Goal: Information Seeking & Learning: Learn about a topic

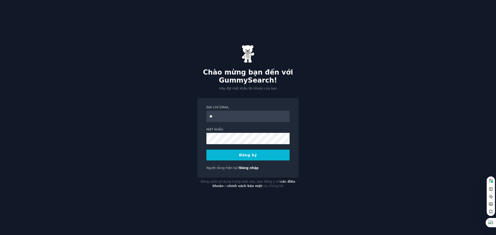
type input "**********"
click at [245, 157] on sider-trans-text "Đăng ký" at bounding box center [245, 155] width 18 height 4
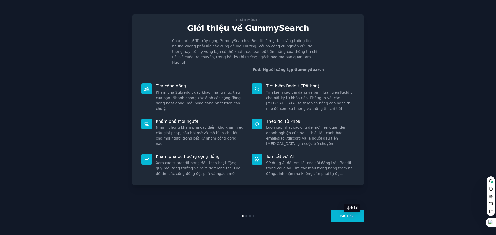
click at [352, 214] on button at bounding box center [352, 216] width 6 height 6
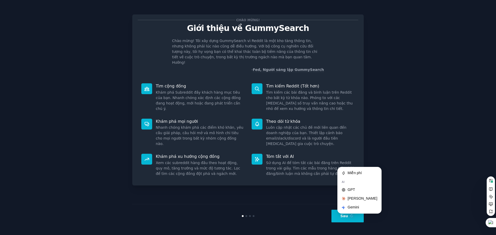
click at [353, 218] on button at bounding box center [352, 216] width 6 height 6
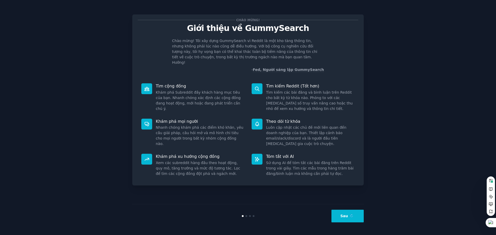
click at [345, 216] on sider-trans-text "Sau" at bounding box center [345, 216] width 8 height 4
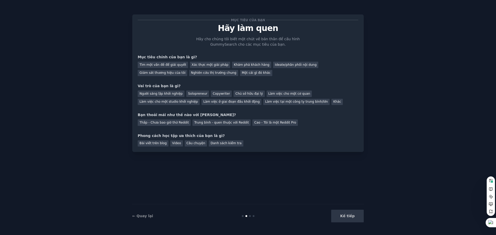
click at [351, 216] on div "Kế tiếp" at bounding box center [325, 216] width 77 height 13
click at [345, 219] on div "Kế tiếp" at bounding box center [325, 216] width 77 height 13
click at [390, 185] on div "Mục tiêu của bạn Hãy làm quen Hãy cho chúng tôi biết một chút về bản thân để cấ…" at bounding box center [248, 117] width 482 height 221
click at [347, 216] on div "Kế tiếp" at bounding box center [325, 216] width 77 height 13
click at [165, 67] on sider-trans-text "Tìm một vấn đề để giải quyết" at bounding box center [163, 65] width 47 height 4
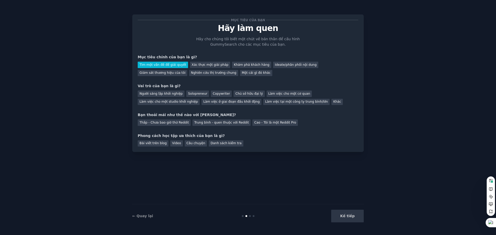
click at [349, 217] on div "Kế tiếp" at bounding box center [325, 216] width 77 height 13
click at [155, 95] on sider-trans-text "Người sáng lập khởi nghiệp" at bounding box center [161, 94] width 43 height 4
click at [216, 124] on sider-trans-text "Trung bình - quen thuộc với Reddit" at bounding box center [221, 123] width 55 height 4
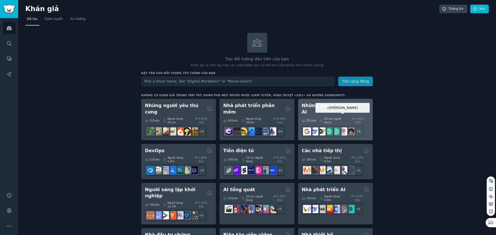
click at [345, 128] on img at bounding box center [343, 132] width 8 height 8
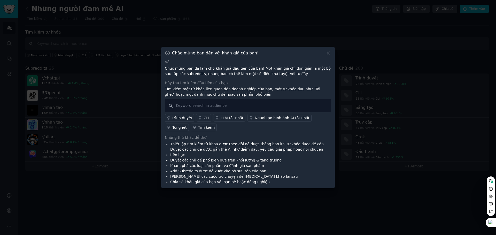
click at [329, 54] on icon at bounding box center [328, 52] width 5 height 5
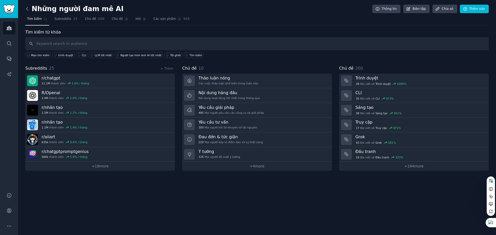
click at [27, 8] on icon at bounding box center [27, 8] width 2 height 3
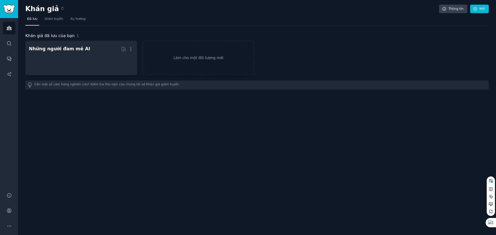
click at [27, 8] on h2 "Khán giả" at bounding box center [232, 9] width 414 height 8
click at [27, 8] on sider-trans-text "Khán giả" at bounding box center [42, 9] width 34 height 8
click at [130, 147] on div "Khán giả Thông tin Mới Đã lưu Giám tuyển Xu hướng Khán giả đã lưu của bạn 1 Nhữ…" at bounding box center [257, 117] width 478 height 235
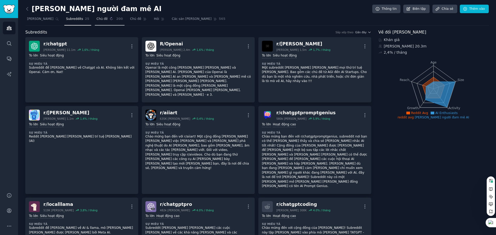
click at [97, 18] on sider-trans-text "Chủ đề" at bounding box center [102, 19] width 11 height 4
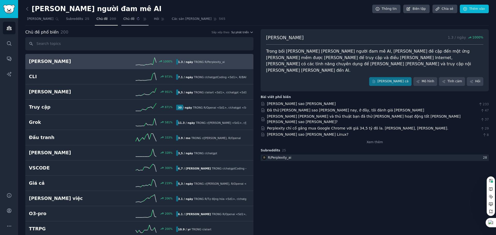
click at [123, 20] on sider-trans-text "Chủ đề" at bounding box center [128, 19] width 11 height 4
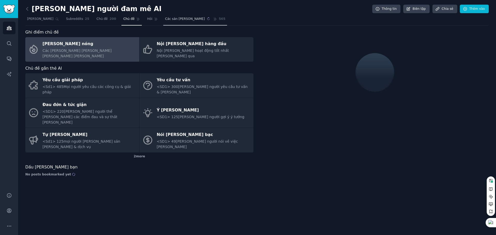
click at [165, 20] on sider-trans-text "Các sản phẩm" at bounding box center [185, 19] width 40 height 4
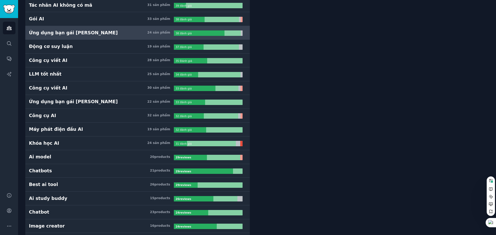
scroll to position [388, 0]
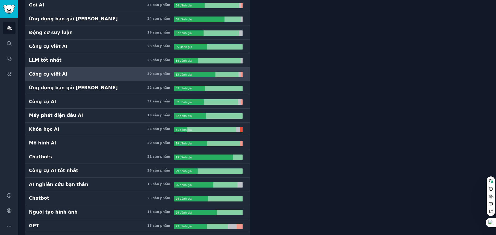
click at [91, 77] on h3 "Công cụ viết AI 30 sản phẩm" at bounding box center [101, 74] width 145 height 6
click at [39, 75] on sider-trans-text "Công cụ viết AI" at bounding box center [48, 74] width 39 height 5
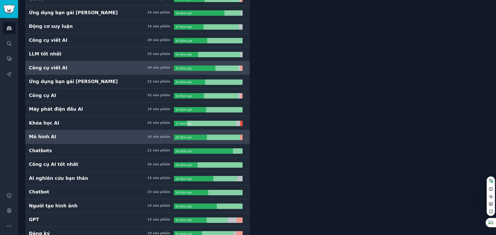
scroll to position [388, 0]
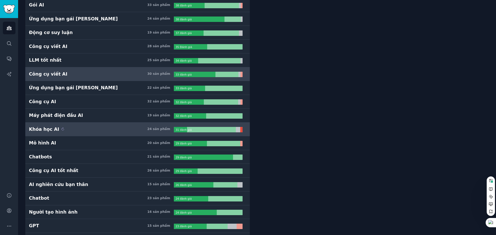
click at [50, 130] on sider-trans-text "Khóa học AI" at bounding box center [44, 129] width 30 height 5
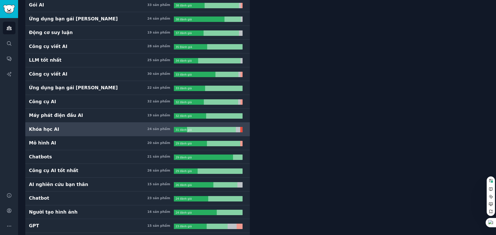
click at [240, 129] on div at bounding box center [241, 129] width 2 height 5
click at [40, 130] on sider-trans-text "Khóa học AI" at bounding box center [44, 129] width 30 height 5
click at [156, 129] on sider-trans-text "24 sản phẩm" at bounding box center [152, 129] width 23 height 4
click at [167, 129] on icon at bounding box center [167, 128] width 3 height 3
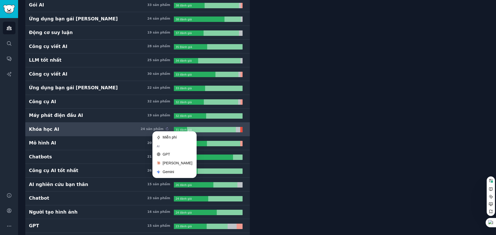
click at [150, 128] on sider-trans-text "24 sản phẩm" at bounding box center [152, 129] width 23 height 4
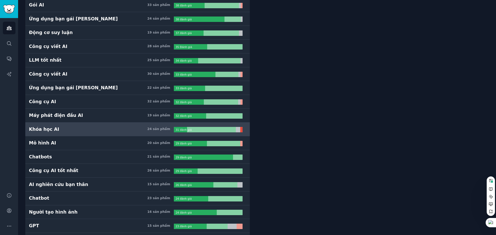
click at [150, 128] on h3 "Khóa học AI 24 sản phẩm" at bounding box center [101, 129] width 145 height 6
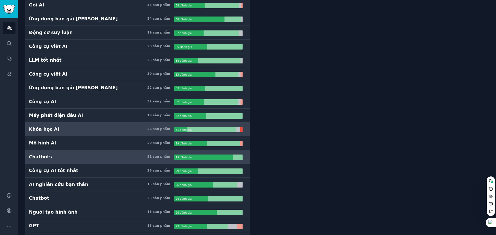
click at [84, 160] on link "Chatbots 21 sản phẩm 29 review s 29 đánh giá" at bounding box center [137, 157] width 225 height 14
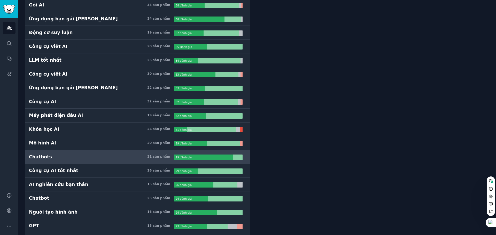
click at [80, 158] on h3 "Chatbots 21 sản phẩm" at bounding box center [101, 157] width 145 height 6
click at [80, 157] on h3 "Chatbots 21 sản phẩm" at bounding box center [101, 157] width 145 height 6
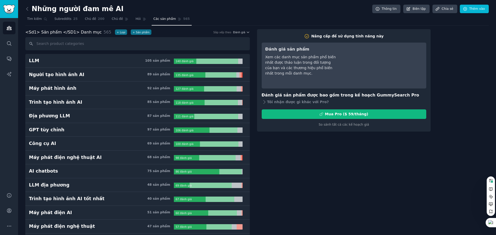
click at [178, 18] on icon at bounding box center [180, 19] width 4 height 4
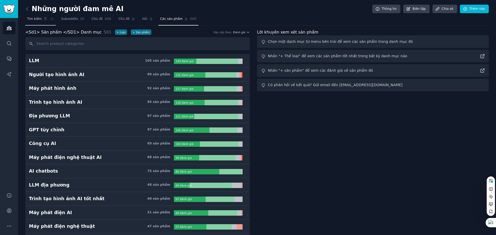
click at [30, 20] on sider-trans-text "Tìm kiếm" at bounding box center [34, 19] width 15 height 4
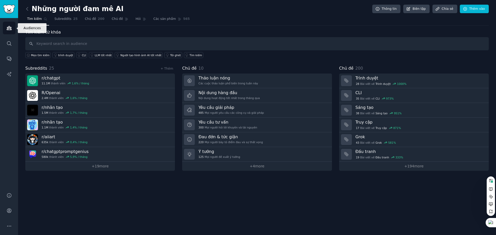
click at [7, 28] on icon "Sidebar" at bounding box center [9, 28] width 5 height 4
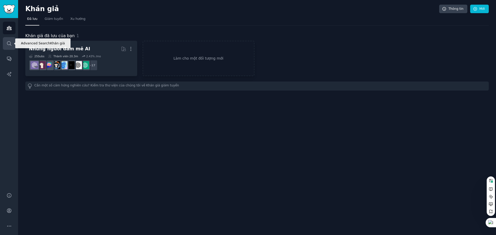
click at [9, 42] on icon "Sidebar" at bounding box center [8, 43] width 5 height 5
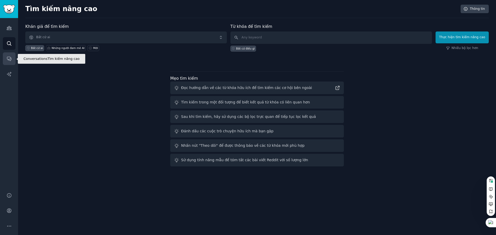
click at [8, 59] on icon "Sidebar" at bounding box center [8, 58] width 5 height 5
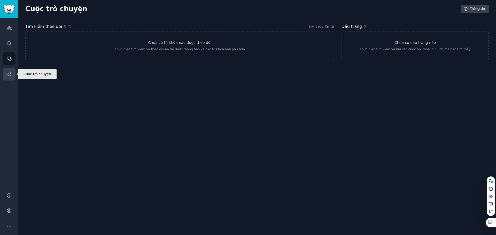
click at [10, 76] on icon "Sidebar" at bounding box center [8, 74] width 5 height 5
click at [9, 27] on icon "Sidebar" at bounding box center [8, 27] width 5 height 5
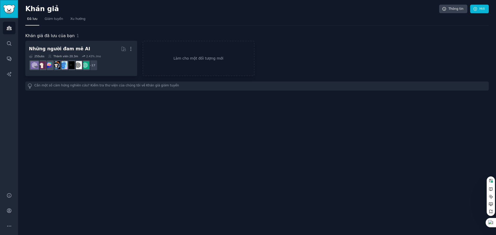
click at [9, 7] on img "Sidebar" at bounding box center [9, 9] width 12 height 9
click at [10, 8] on img "Sidebar" at bounding box center [9, 9] width 12 height 9
click at [79, 18] on sider-trans-text "Xu hướng" at bounding box center [77, 19] width 15 height 4
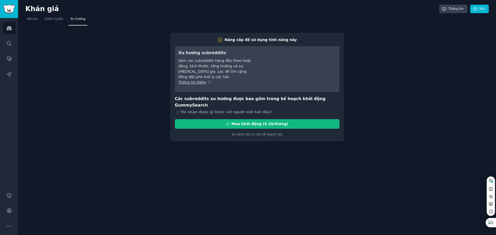
click at [188, 82] on sider-trans-text "Thông tin thêm" at bounding box center [193, 82] width 28 height 4
click at [29, 18] on sider-trans-text "Đã lưu" at bounding box center [32, 19] width 10 height 4
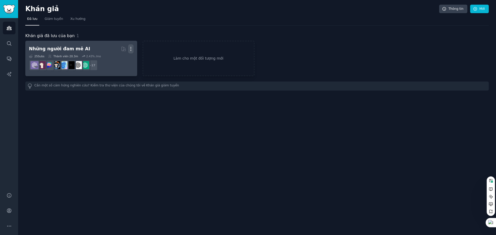
click at [130, 48] on icon "button" at bounding box center [130, 49] width 1 height 4
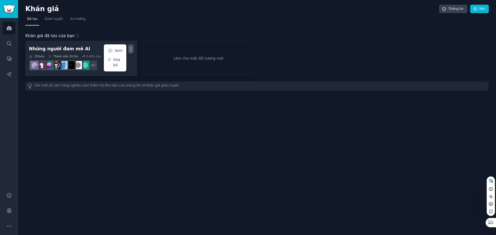
click at [106, 9] on h2 "Khán giả" at bounding box center [232, 9] width 414 height 8
drag, startPoint x: 7, startPoint y: 1, endPoint x: 7, endPoint y: 226, distance: 225.6
click at [7, 226] on icon "Sidebar" at bounding box center [8, 226] width 5 height 5
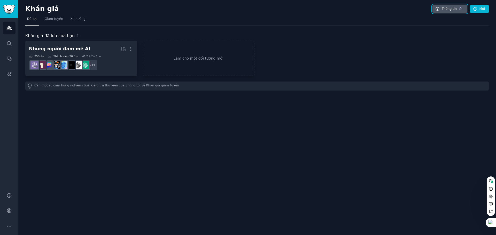
click at [457, 8] on div at bounding box center [460, 8] width 7 height 3
click at [450, 7] on sider-trans-text "Thông tin" at bounding box center [449, 9] width 15 height 4
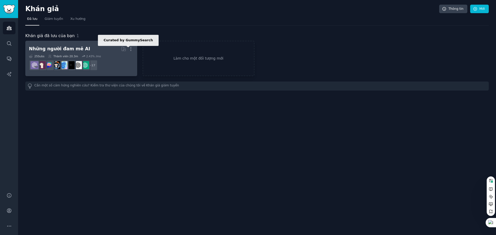
click at [123, 49] on icon at bounding box center [123, 48] width 5 height 5
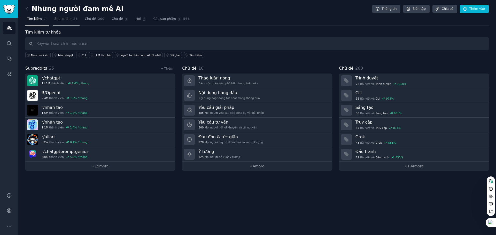
click at [59, 20] on span "Subreddits" at bounding box center [63, 19] width 17 height 5
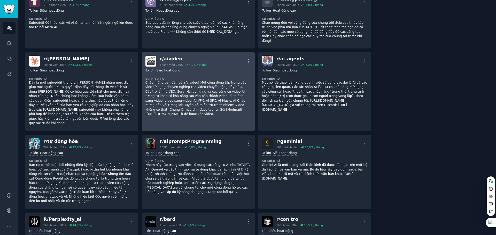
scroll to position [129, 0]
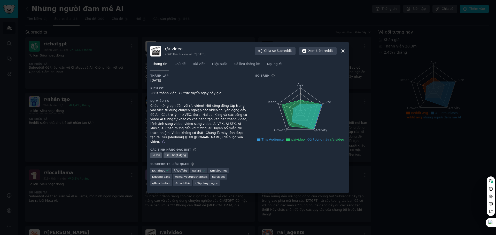
scroll to position [129, 0]
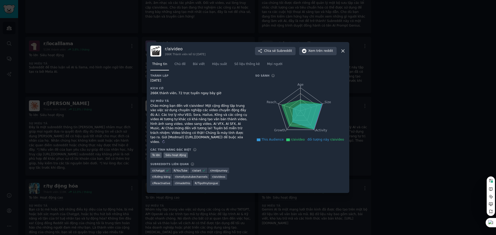
click at [224, 137] on sider-trans-text "Chào mừng bạn đến với r/aivideo! Một cộng đồng tập trung vào việc sử dụng chuyê…" at bounding box center [198, 124] width 97 height 40
click at [176, 63] on sider-trans-text "Chủ đề" at bounding box center [179, 64] width 11 height 4
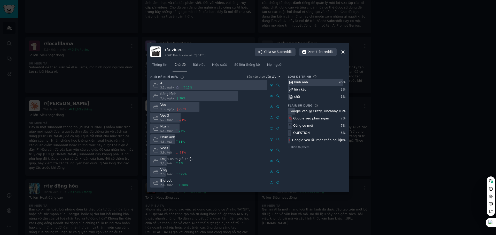
click at [160, 87] on sider-trans-text "3.1 / ngày" at bounding box center [167, 87] width 14 height 3
click at [158, 86] on icon at bounding box center [155, 85] width 5 height 5
click at [200, 64] on sider-trans-text "Bài viết" at bounding box center [199, 65] width 12 height 4
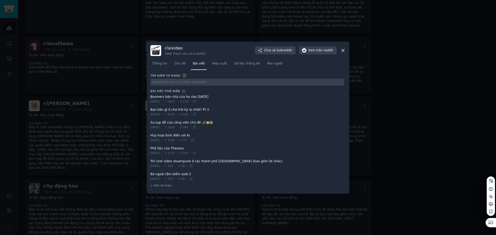
click at [172, 95] on span at bounding box center [247, 99] width 194 height 13
click at [159, 101] on span "Tue 12/8/2025" at bounding box center [154, 102] width 9 height 4
click at [343, 49] on icon at bounding box center [342, 50] width 5 height 5
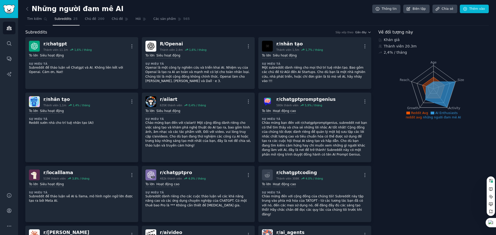
click at [437, 91] on icon at bounding box center [440, 95] width 30 height 26
click at [440, 92] on icon at bounding box center [440, 95] width 30 height 26
click at [431, 108] on icon "Age Size Activity Growth Reach" at bounding box center [434, 88] width 110 height 65
click at [90, 19] on sider-trans-text "Chủ đề" at bounding box center [90, 19] width 11 height 4
click at [163, 20] on sider-trans-text "Các sản phẩm" at bounding box center [171, 19] width 22 height 4
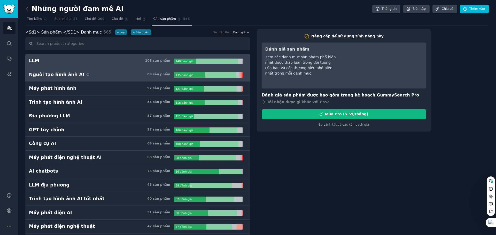
click at [61, 75] on sider-trans-text "Người tạo hình ảnh AI" at bounding box center [56, 74] width 55 height 5
